Goal: Leave review/rating: Leave review/rating

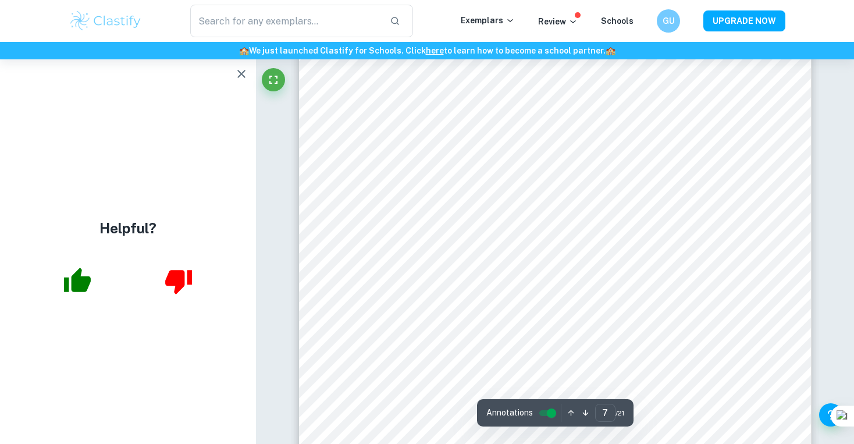
scroll to position [4621, 0]
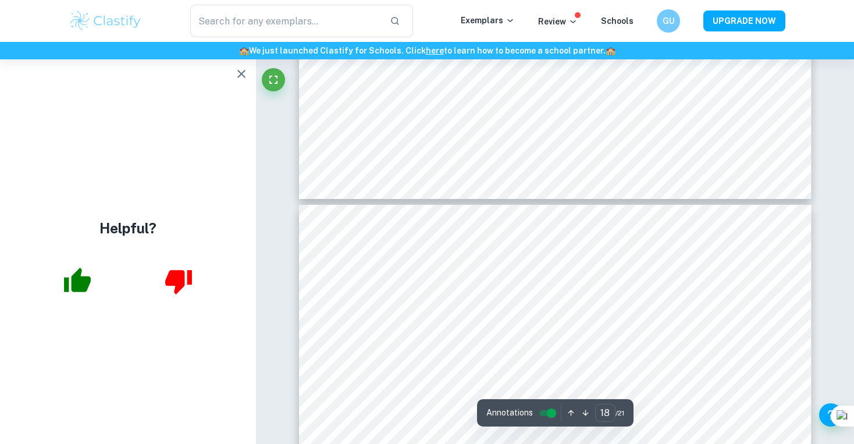
type input "17"
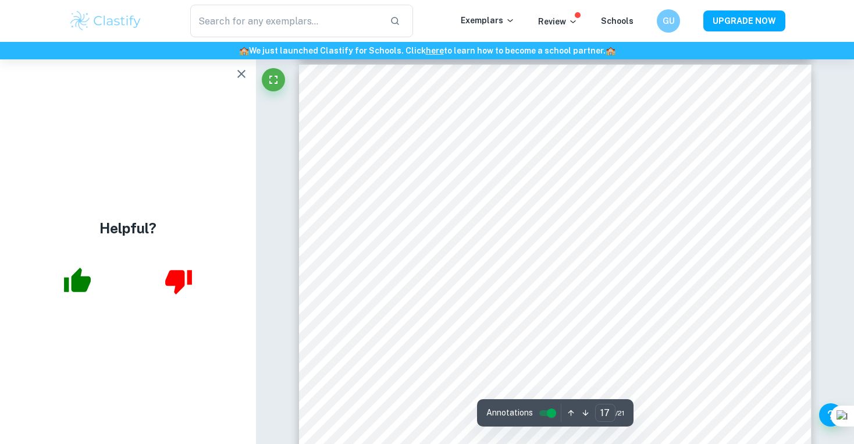
scroll to position [12028, 0]
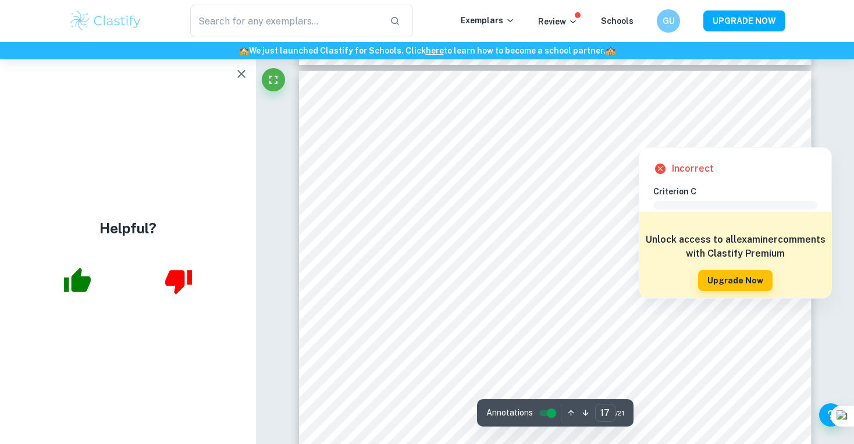
click at [770, 129] on div at bounding box center [775, 134] width 19 height 20
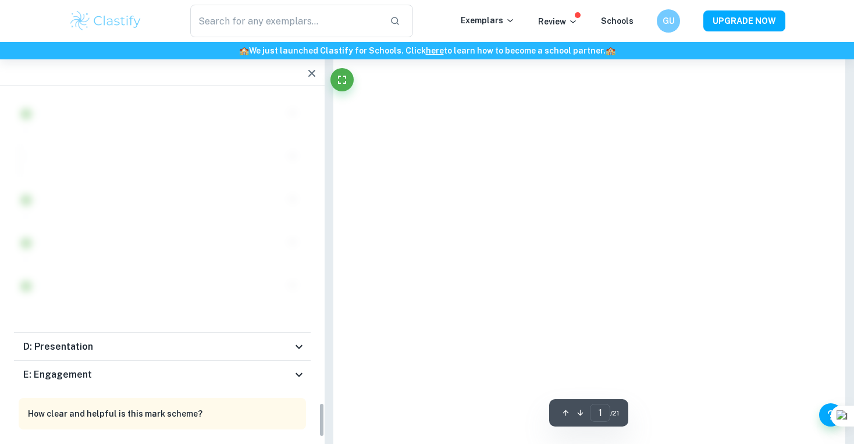
type input "17"
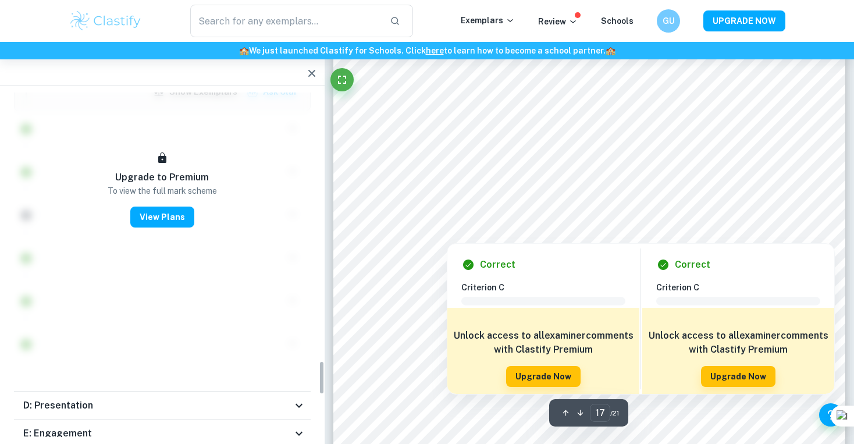
scroll to position [2722, 0]
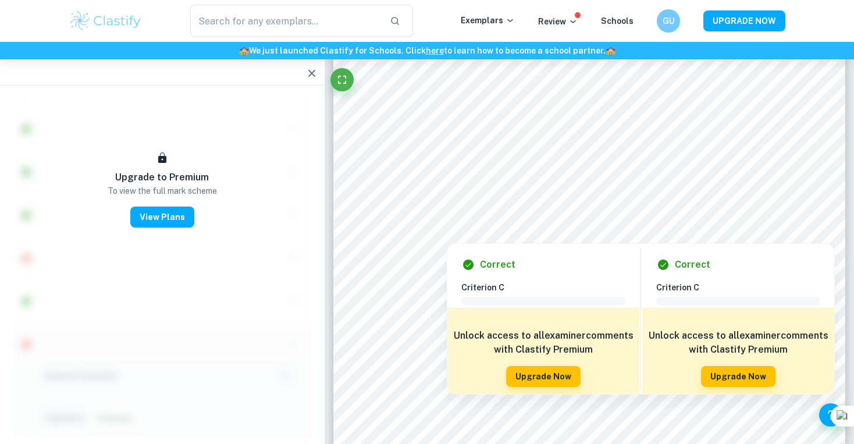
click at [314, 72] on icon "button" at bounding box center [311, 73] width 7 height 7
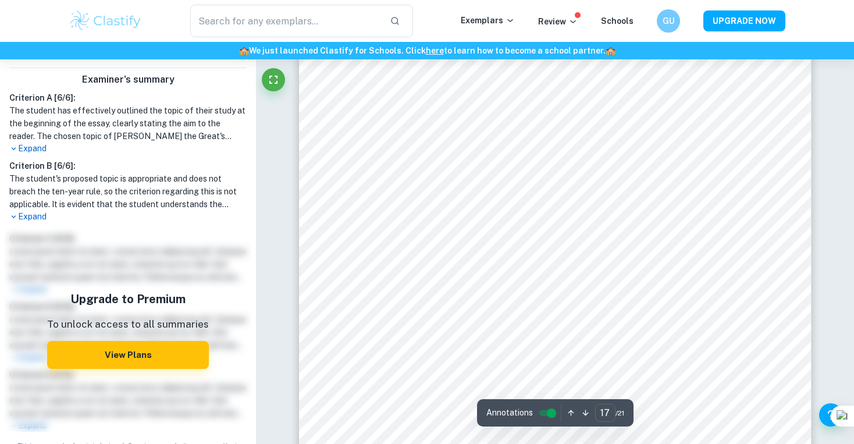
scroll to position [11962, 0]
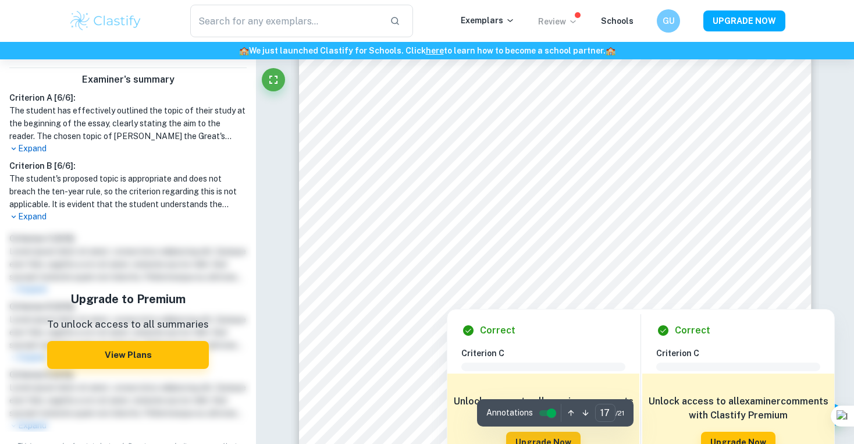
click at [562, 18] on p "Review" at bounding box center [558, 21] width 40 height 13
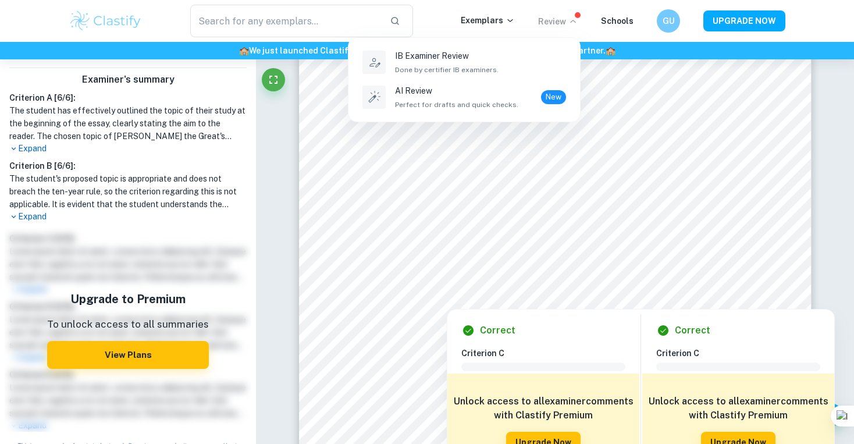
click at [562, 18] on div at bounding box center [427, 222] width 854 height 444
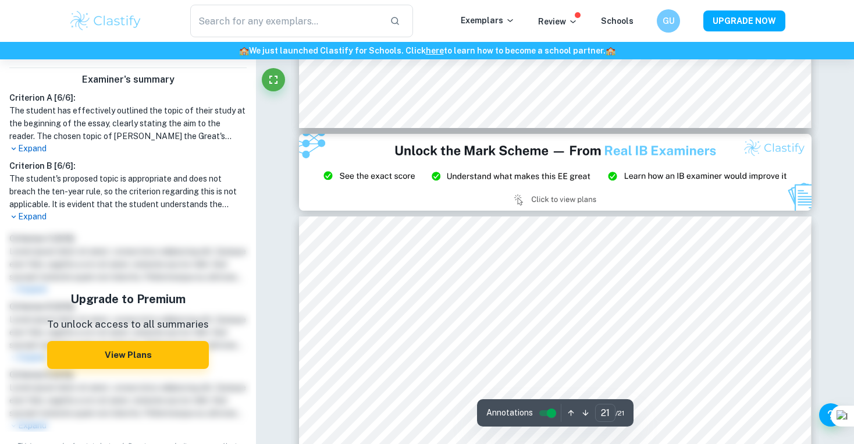
type input "20"
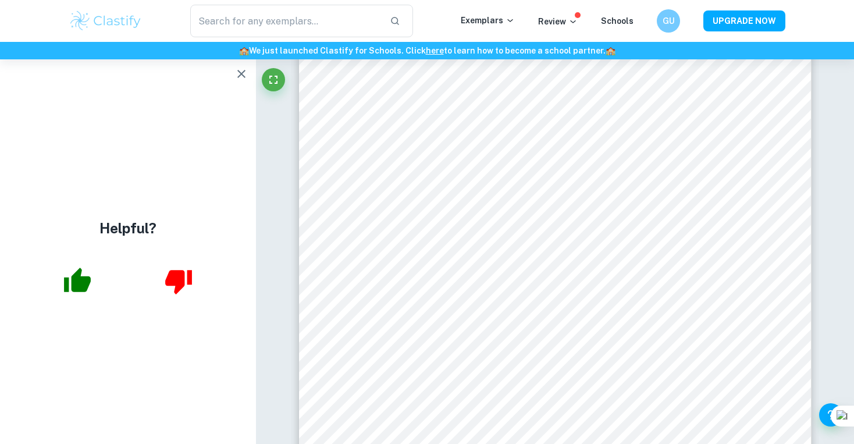
scroll to position [0, 0]
